Goal: Task Accomplishment & Management: Manage account settings

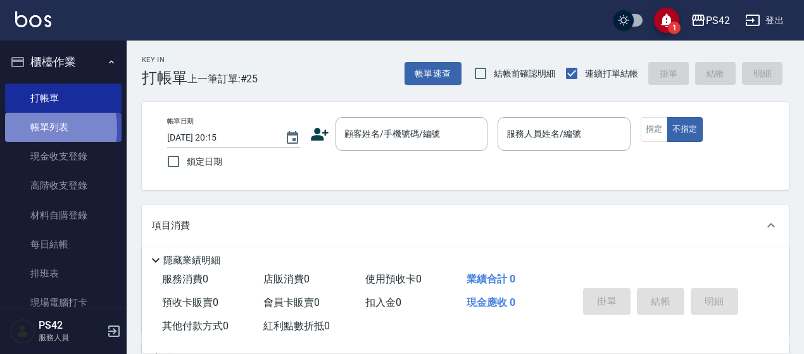
click at [18, 129] on link "帳單列表" at bounding box center [63, 127] width 117 height 29
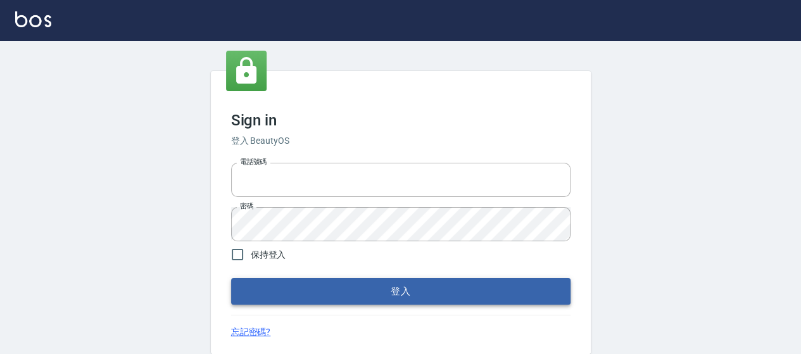
type input "0426657169"
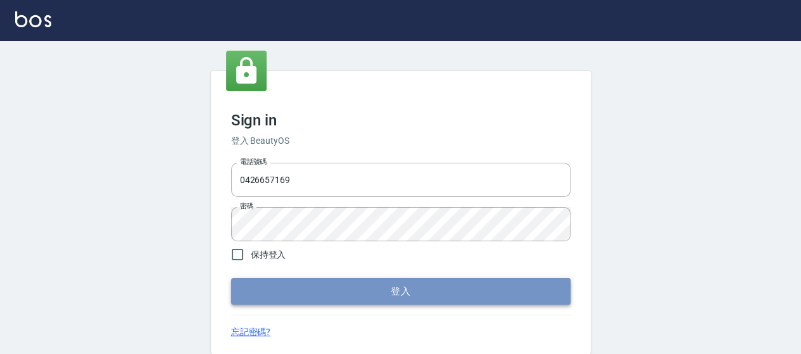
click at [348, 293] on button "登入" at bounding box center [401, 291] width 340 height 27
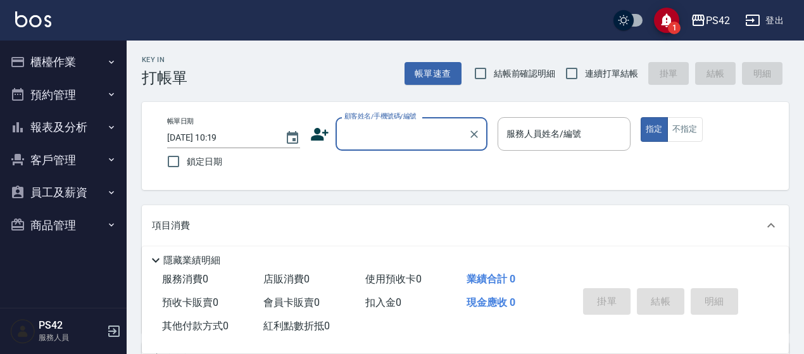
click at [36, 67] on button "櫃檯作業" at bounding box center [63, 62] width 117 height 33
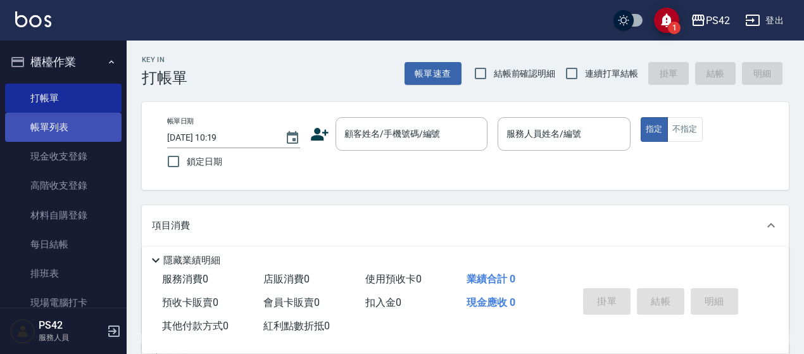
click at [56, 120] on link "帳單列表" at bounding box center [63, 127] width 117 height 29
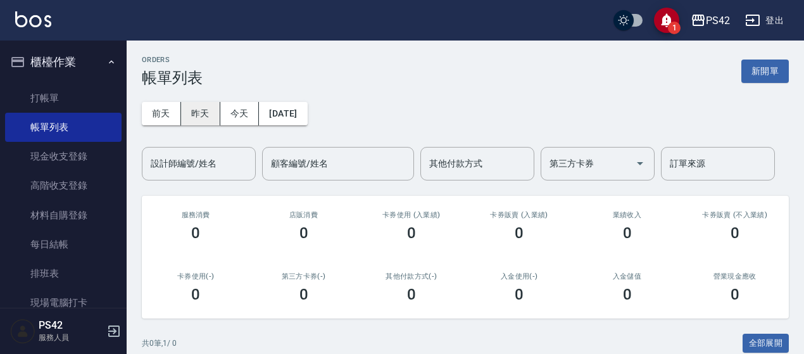
click at [199, 120] on button "昨天" at bounding box center [200, 113] width 39 height 23
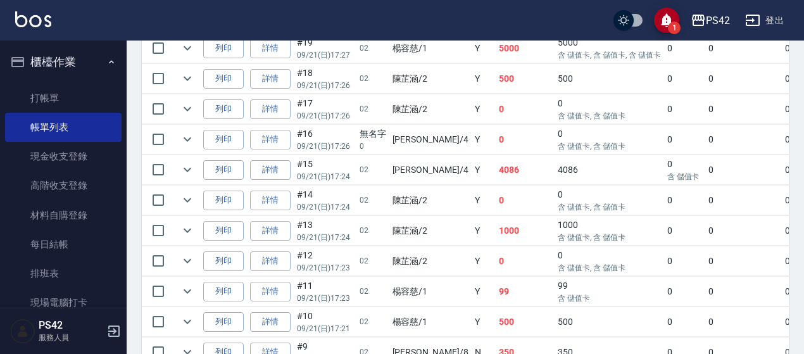
scroll to position [875, 0]
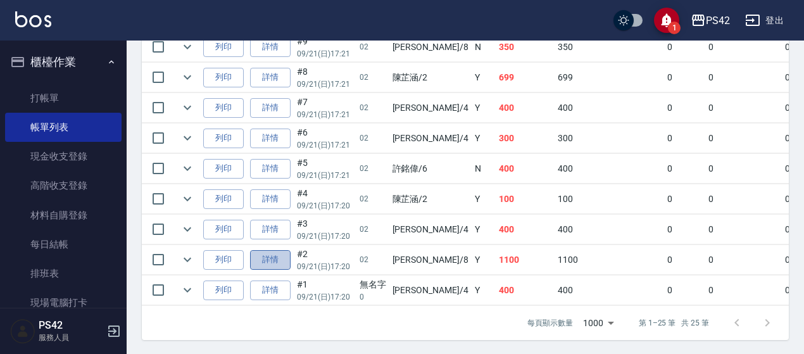
click at [277, 255] on link "詳情" at bounding box center [270, 260] width 41 height 20
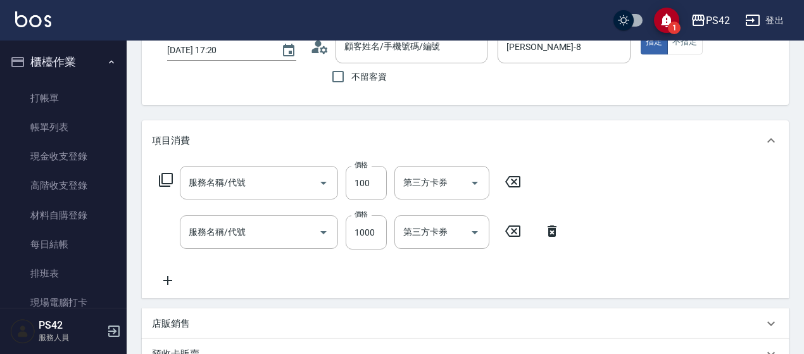
type input "[DATE] 17:20"
type input "[PERSON_NAME]-8"
type input "瞬護100(113)"
type input "燙髮(202)"
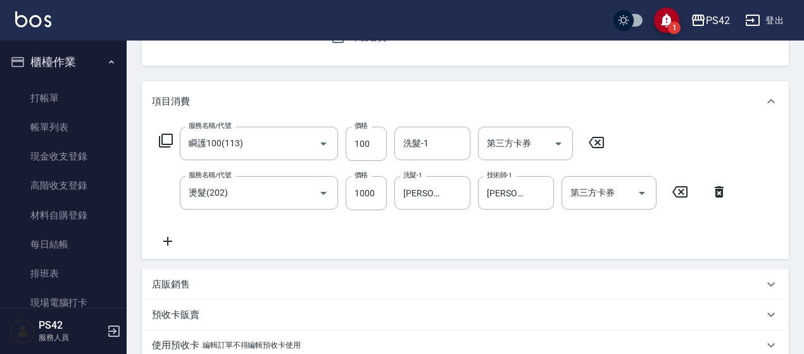
type input "/02/null"
click at [440, 146] on input "洗髮-1" at bounding box center [432, 143] width 65 height 22
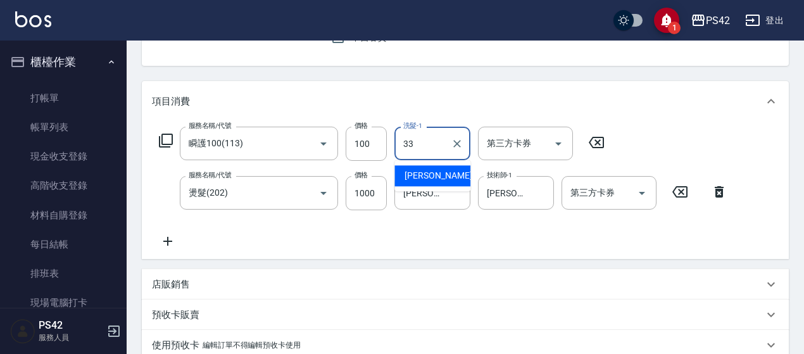
type input "[PERSON_NAME]-33"
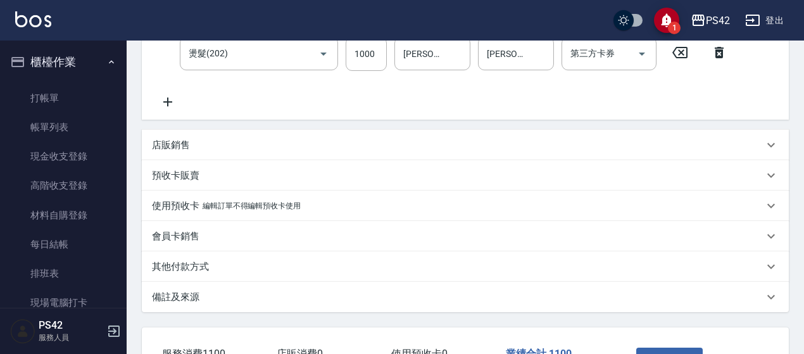
scroll to position [360, 0]
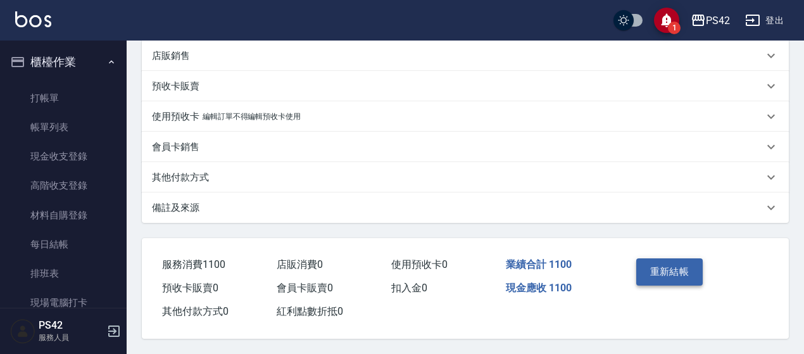
click at [689, 266] on button "重新結帳" at bounding box center [670, 271] width 67 height 27
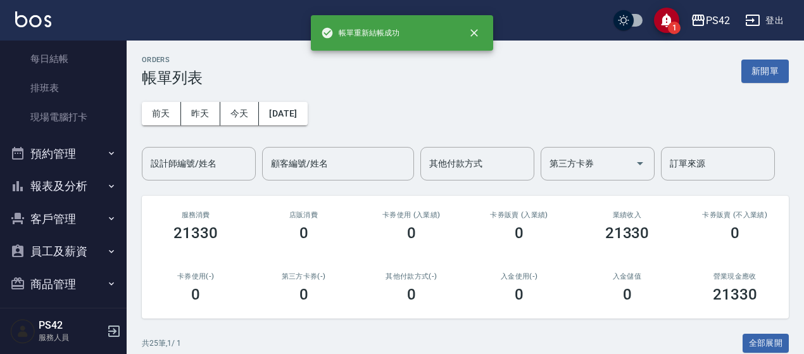
scroll to position [190, 0]
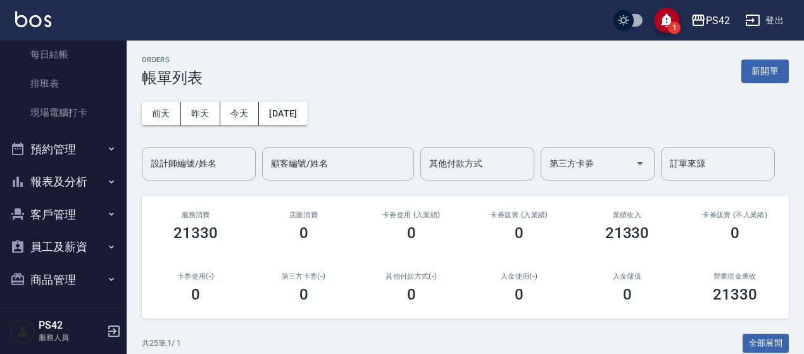
click at [45, 184] on button "報表及分析" at bounding box center [63, 181] width 117 height 33
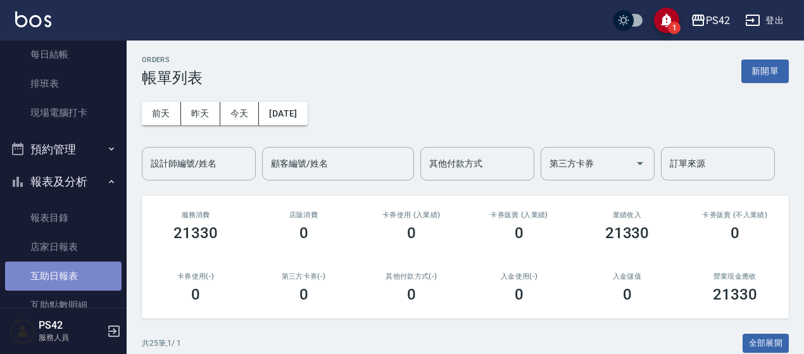
click at [65, 272] on link "互助日報表" at bounding box center [63, 276] width 117 height 29
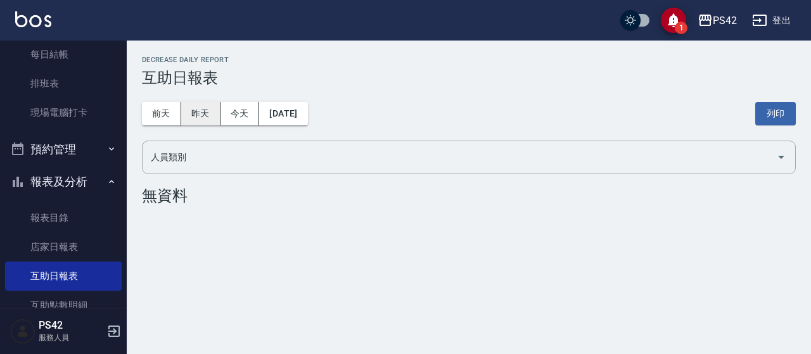
click at [191, 111] on button "昨天" at bounding box center [200, 113] width 39 height 23
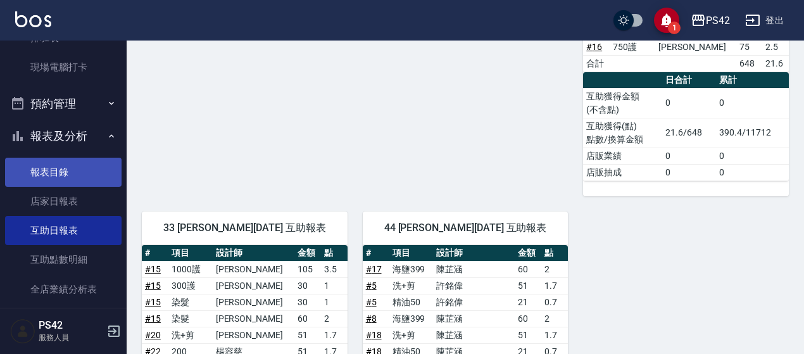
scroll to position [253, 0]
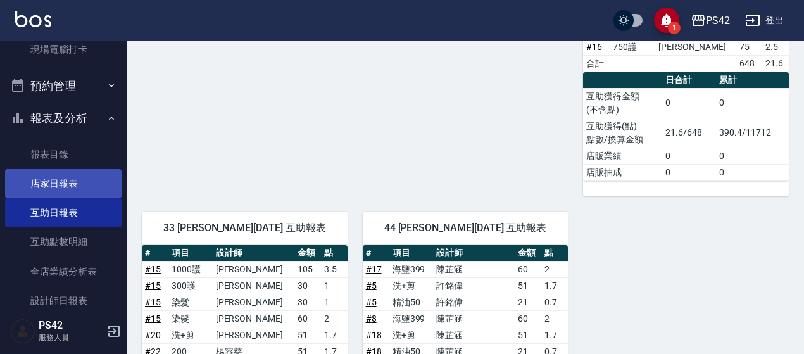
click at [24, 189] on link "店家日報表" at bounding box center [63, 183] width 117 height 29
